Goal: Find specific page/section: Find specific page/section

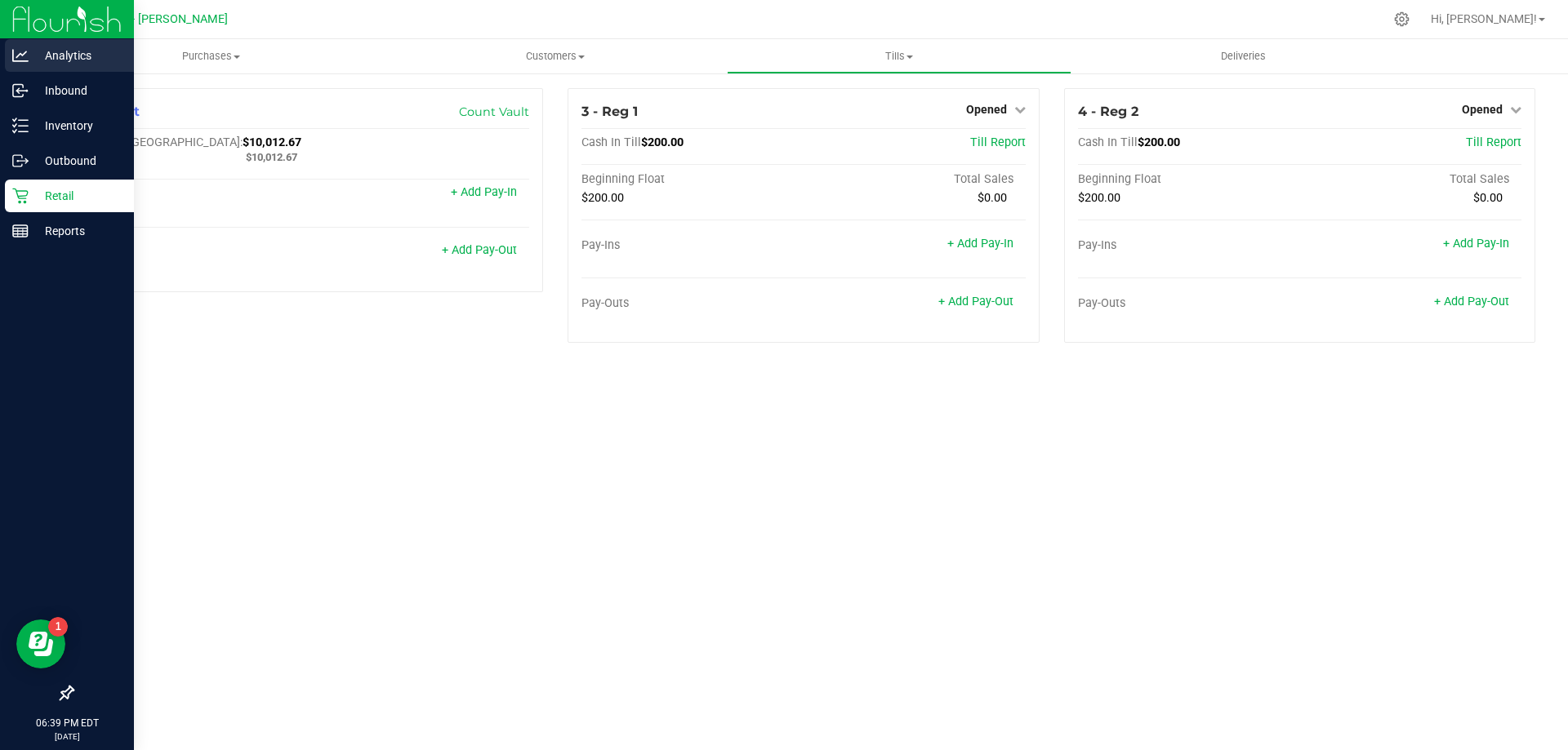
click at [77, 54] on p "Analytics" at bounding box center [77, 55] width 98 height 19
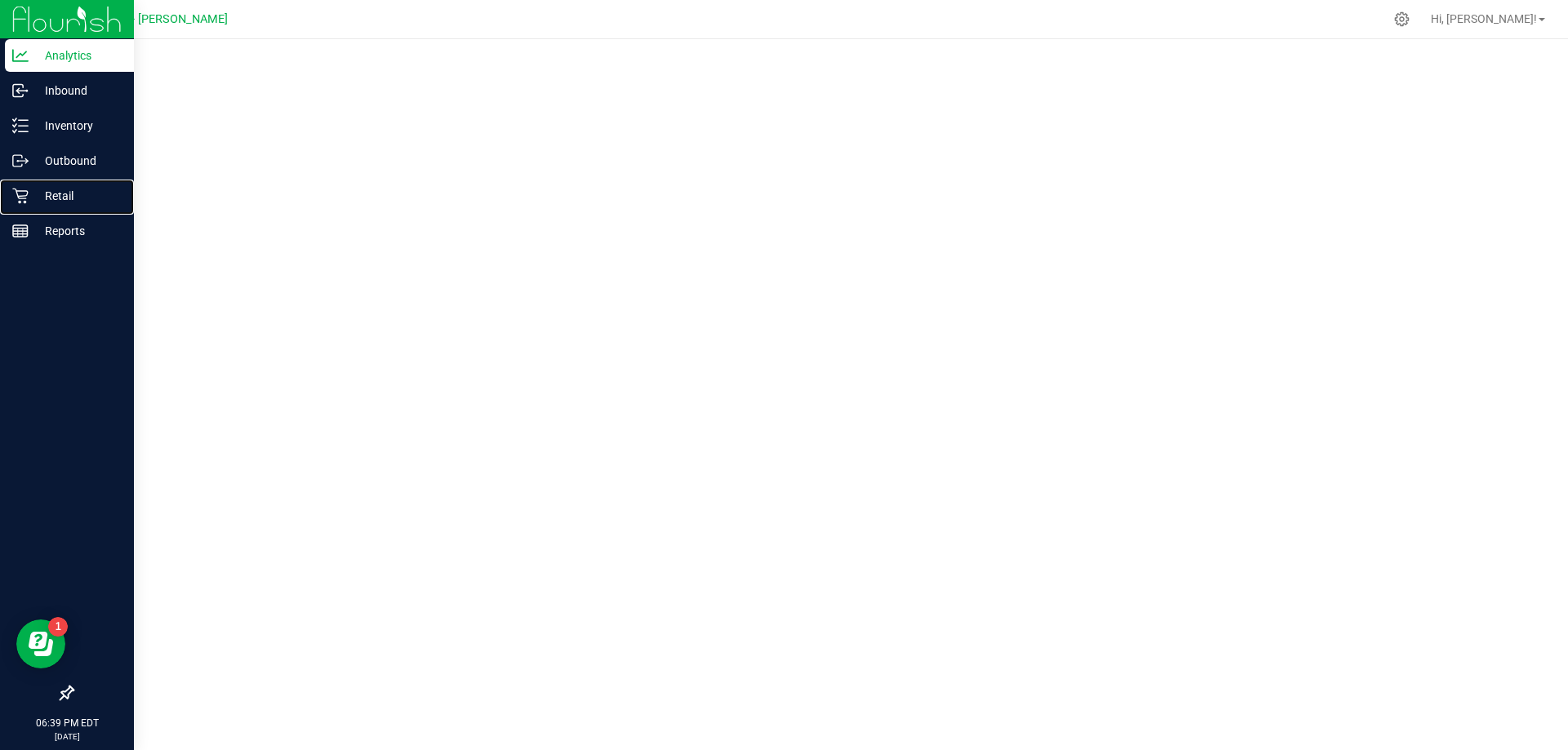
click at [58, 197] on p "Retail" at bounding box center [77, 195] width 98 height 19
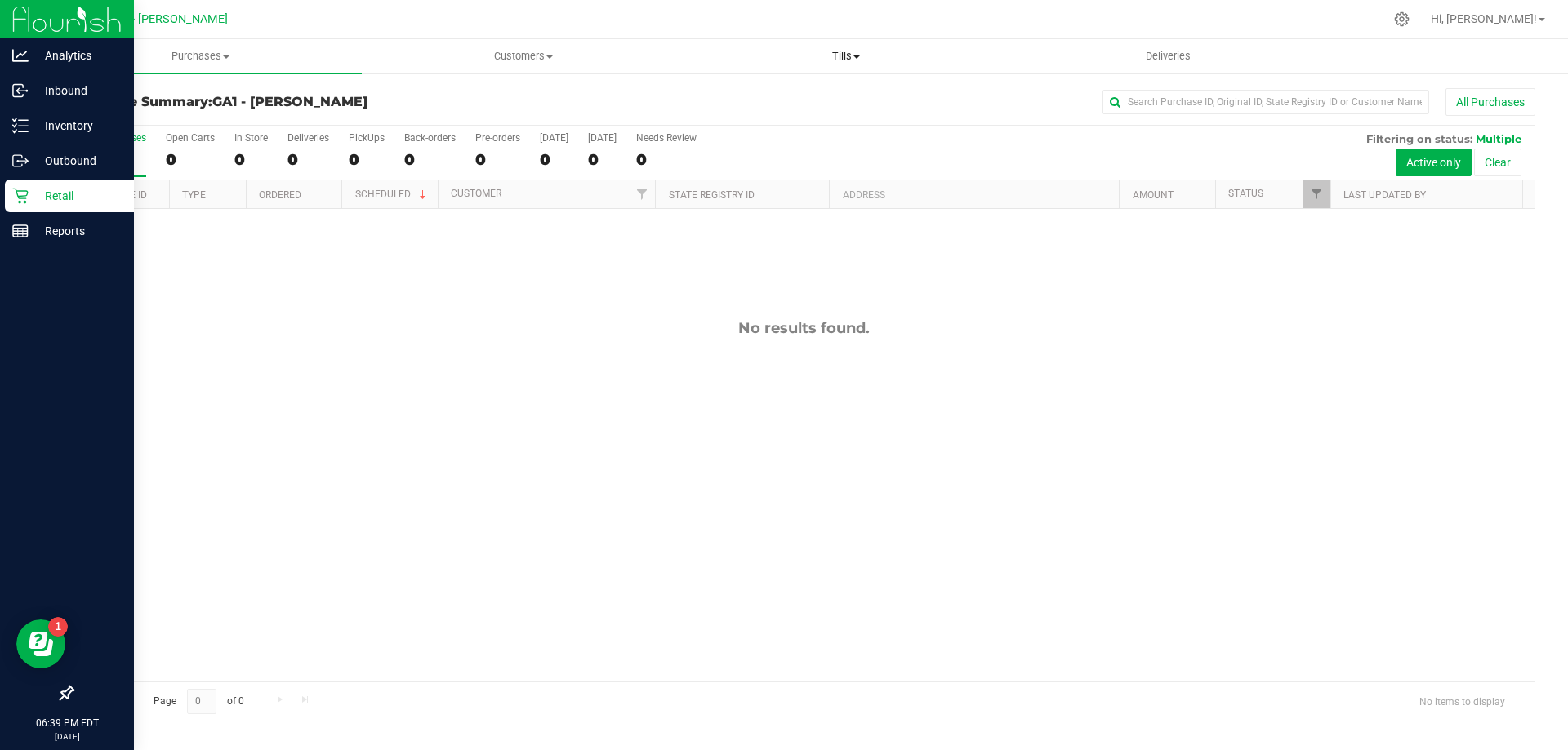
click at [854, 63] on span "Tills" at bounding box center [845, 56] width 321 height 15
click at [815, 98] on li "Manage tills" at bounding box center [845, 98] width 322 height 19
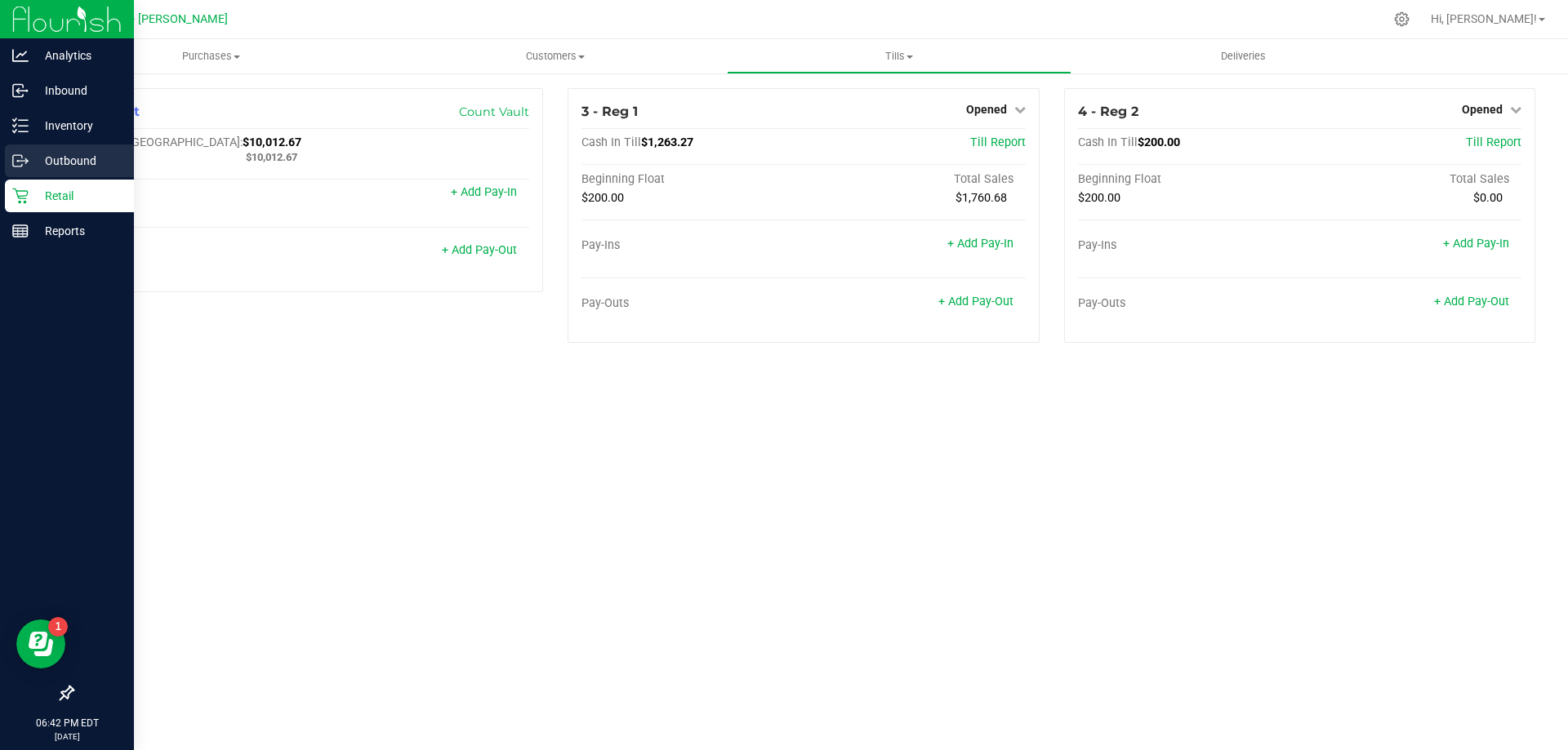
click at [63, 168] on p "Outbound" at bounding box center [77, 160] width 98 height 19
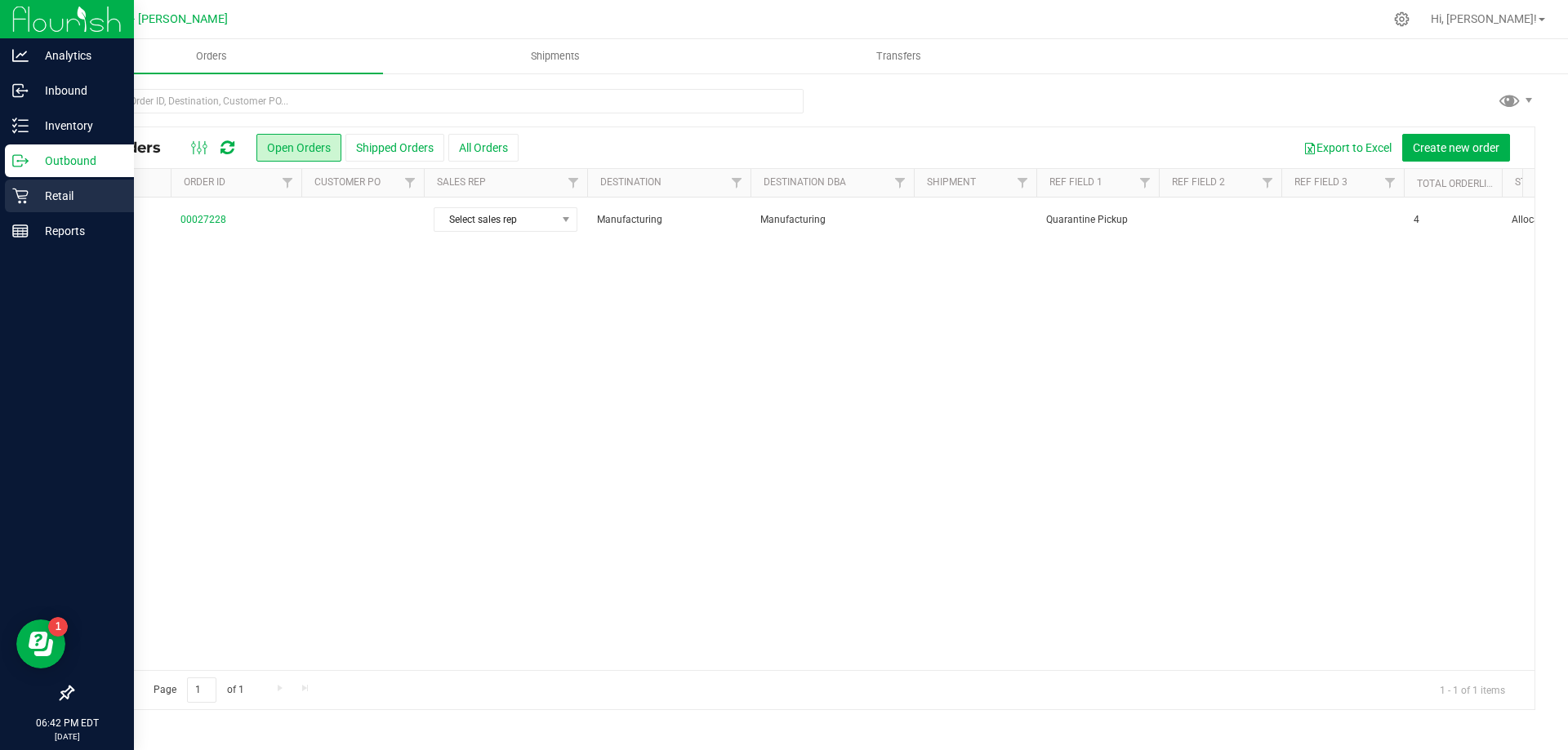
click at [46, 199] on p "Retail" at bounding box center [77, 195] width 98 height 19
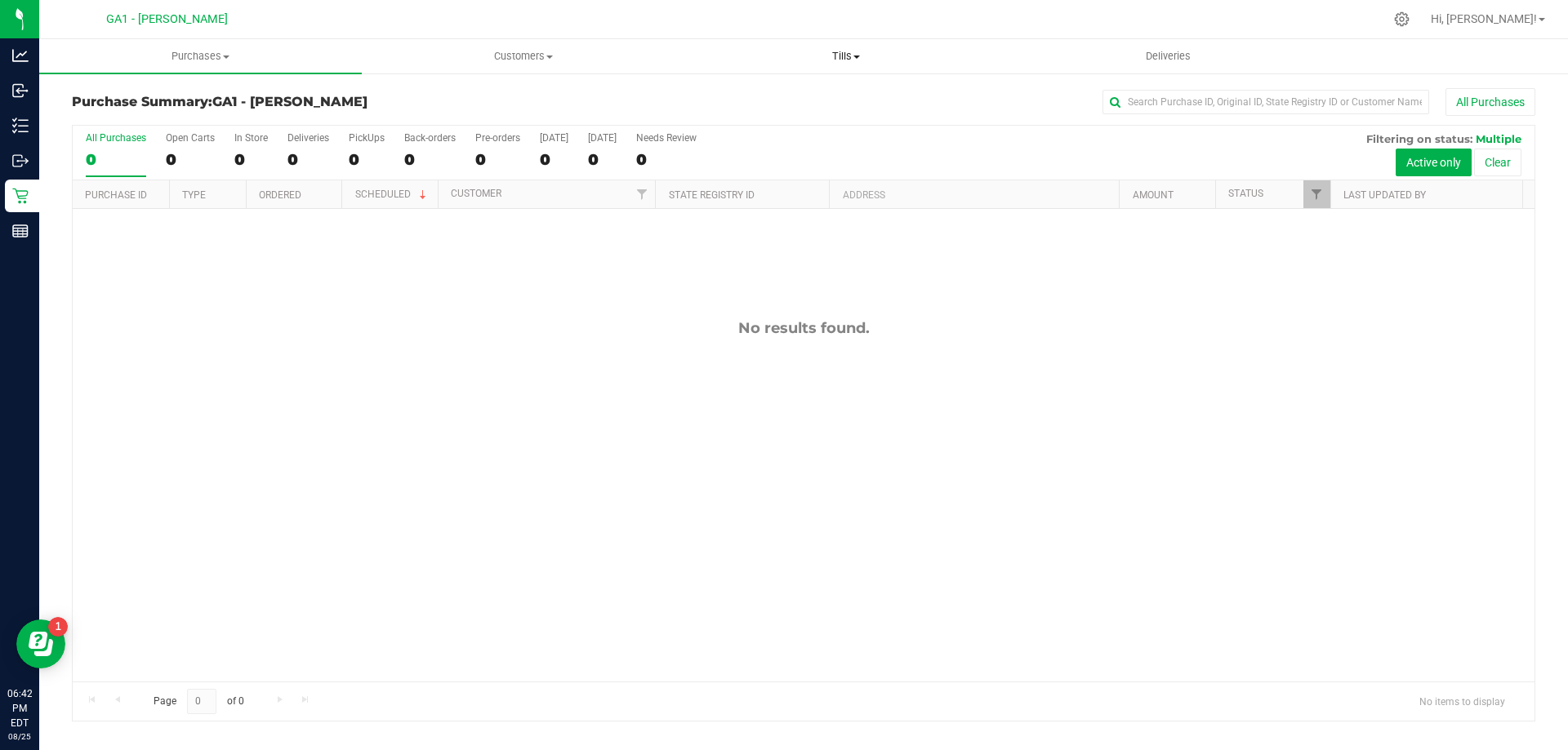
drag, startPoint x: 872, startPoint y: 69, endPoint x: 866, endPoint y: 54, distance: 16.2
click at [872, 69] on uib-tab-heading "Tills Manage tills Reconcile e-payments" at bounding box center [845, 55] width 321 height 32
click at [821, 92] on li "Manage tills" at bounding box center [845, 98] width 322 height 19
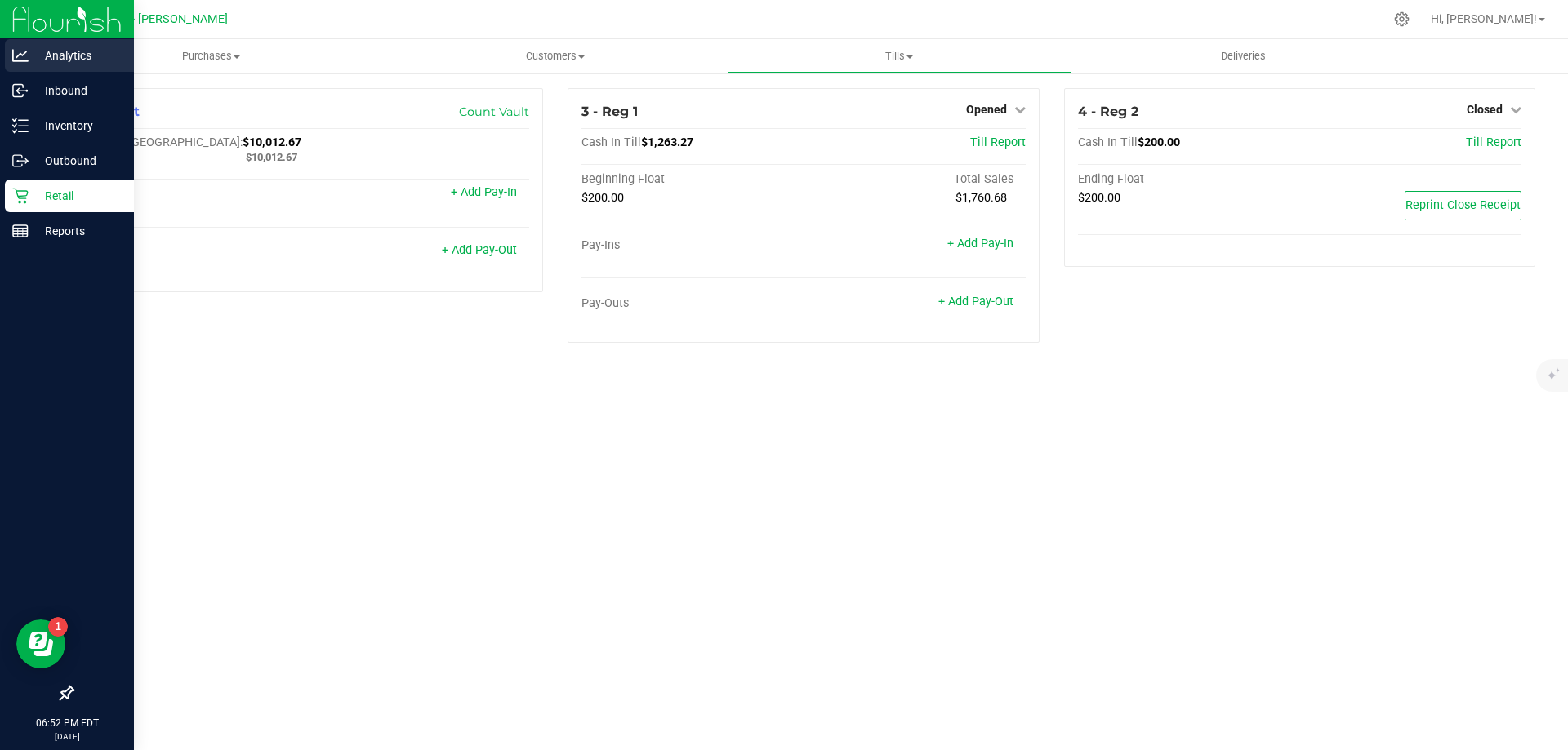
click at [52, 71] on div "Analytics" at bounding box center [69, 55] width 129 height 32
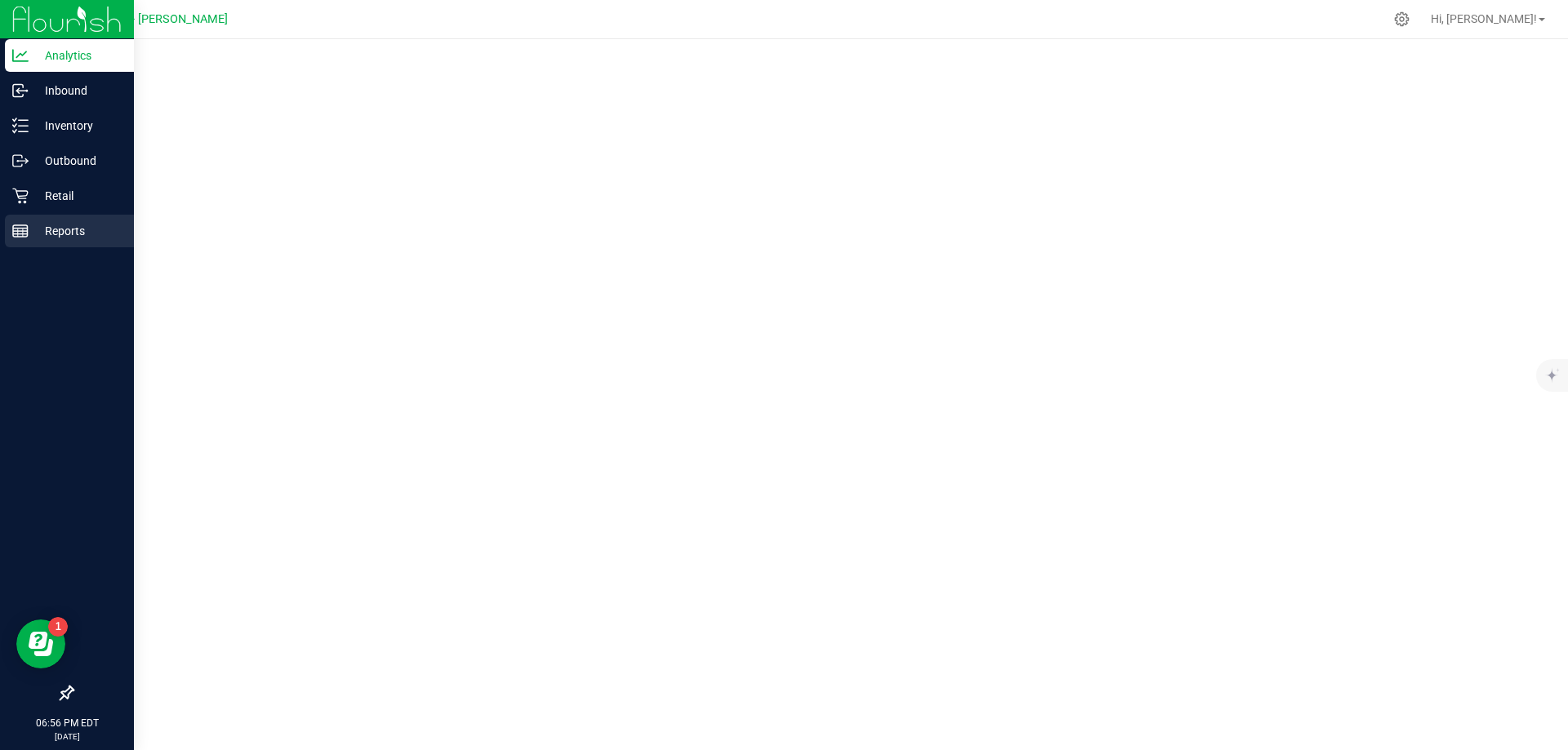
click at [54, 237] on p "Reports" at bounding box center [77, 230] width 98 height 19
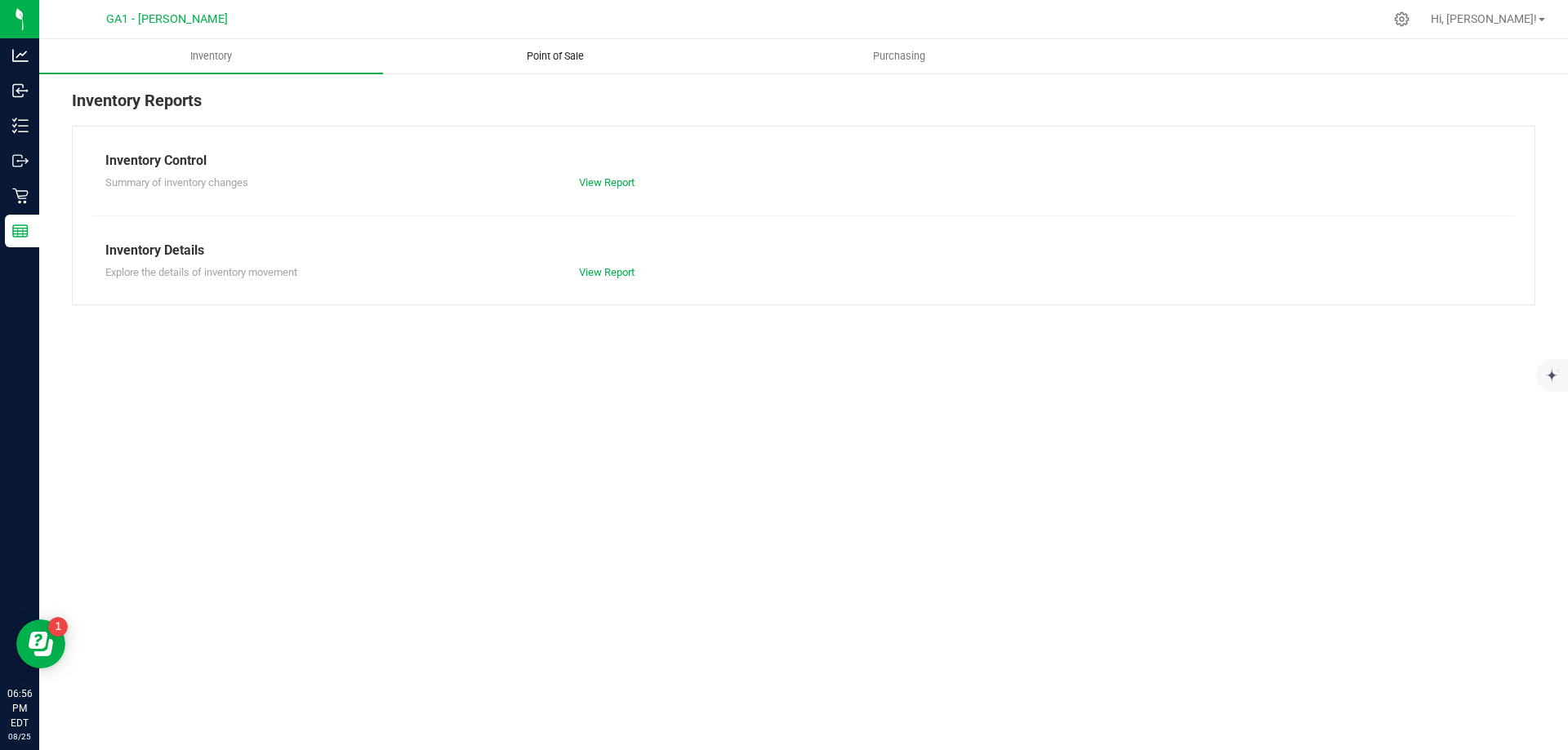
click at [573, 65] on uib-tab-heading "Point of Sale" at bounding box center [555, 55] width 343 height 32
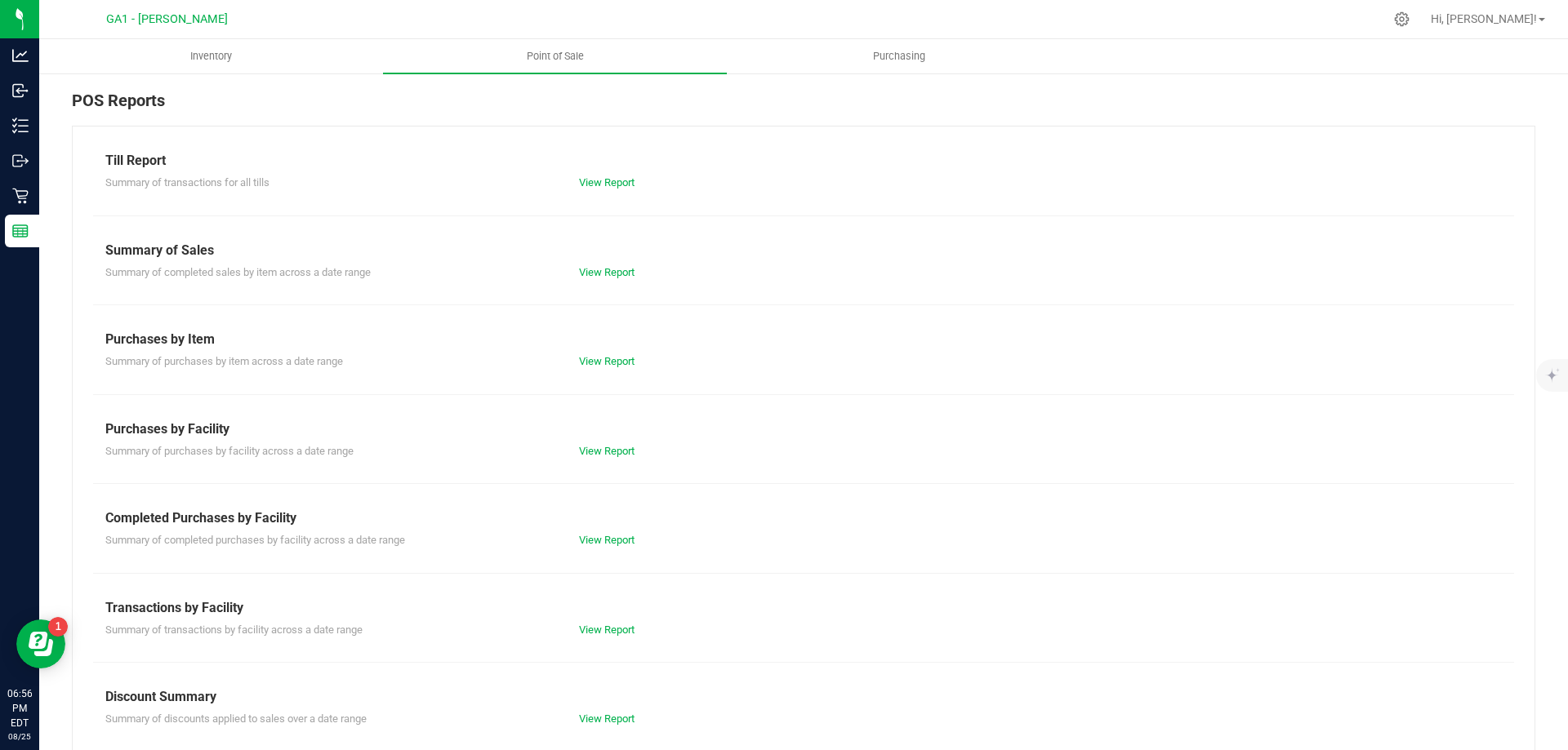
click at [585, 176] on div "View Report" at bounding box center [804, 183] width 474 height 17
click at [590, 182] on link "View Report" at bounding box center [607, 182] width 55 height 12
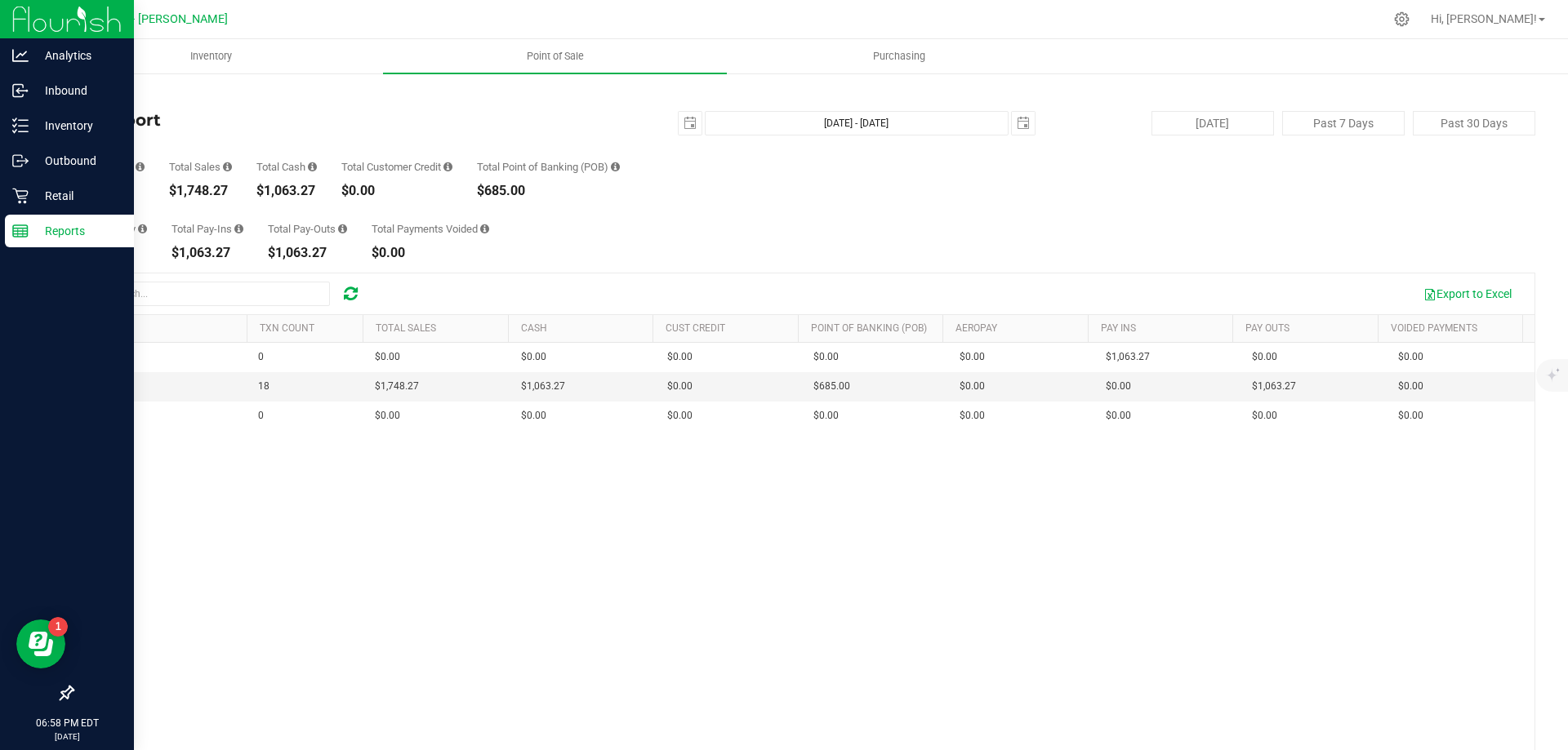
click at [83, 32] on img at bounding box center [66, 19] width 110 height 39
